Goal: Information Seeking & Learning: Find specific fact

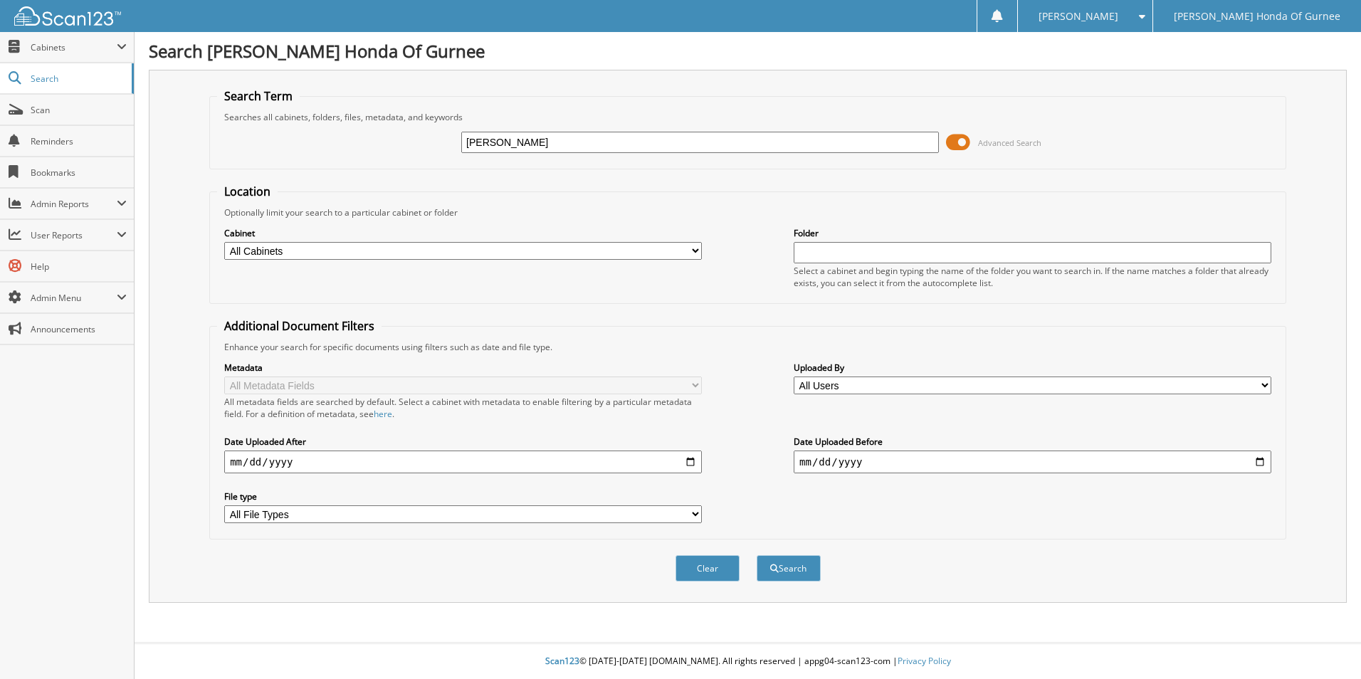
type input "[PERSON_NAME]"
click at [756, 555] on button "Search" at bounding box center [788, 568] width 64 height 26
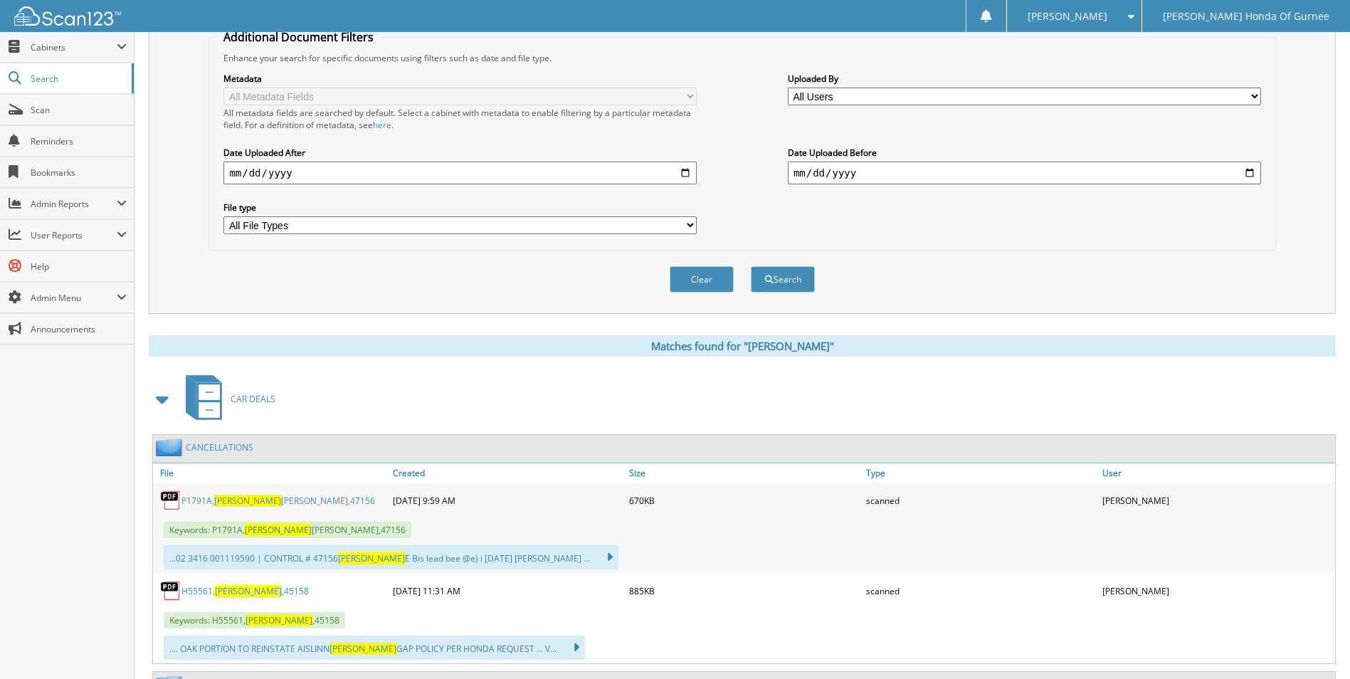
scroll to position [498, 0]
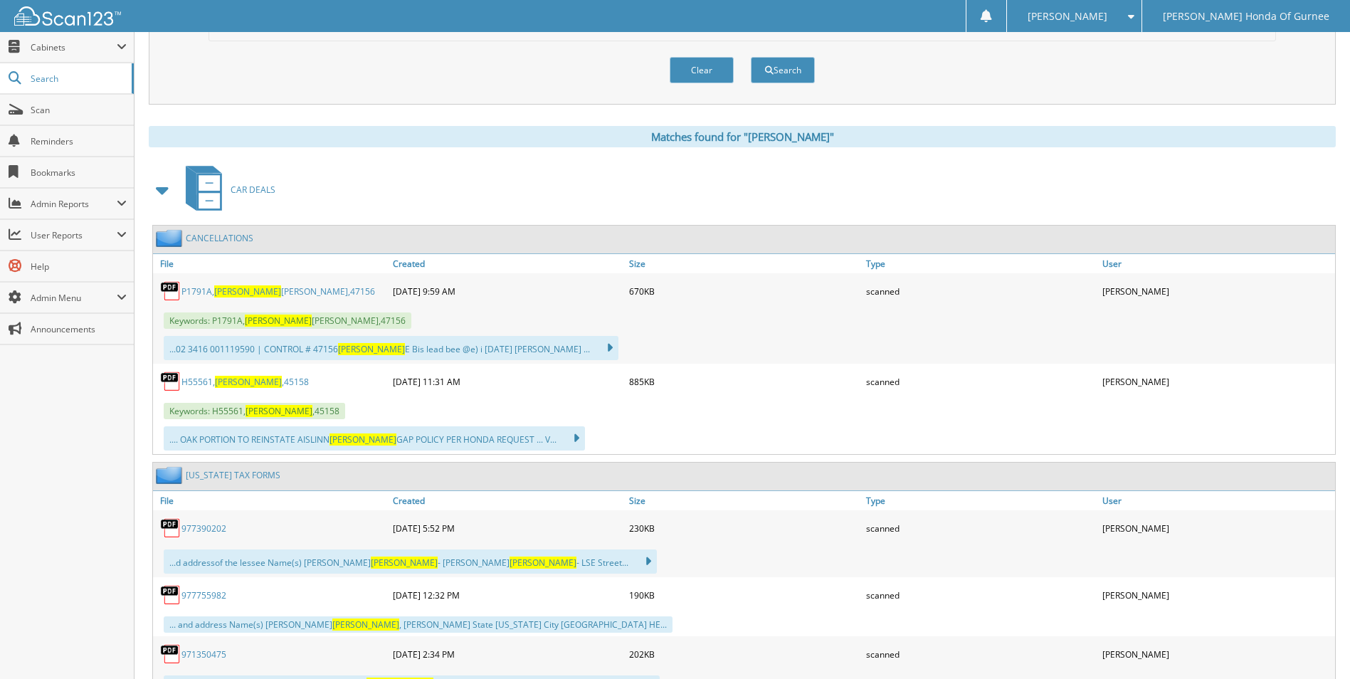
click at [241, 379] on span "[PERSON_NAME]" at bounding box center [248, 382] width 67 height 12
